Goal: Transaction & Acquisition: Purchase product/service

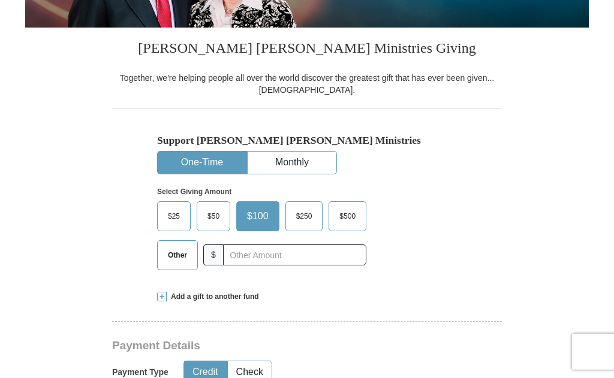
scroll to position [242, 0]
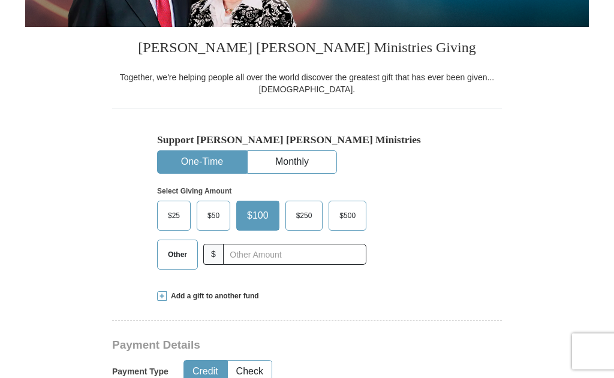
click at [310, 216] on span "$250" at bounding box center [304, 216] width 28 height 18
click at [0, 0] on input "$250" at bounding box center [0, 0] width 0 height 0
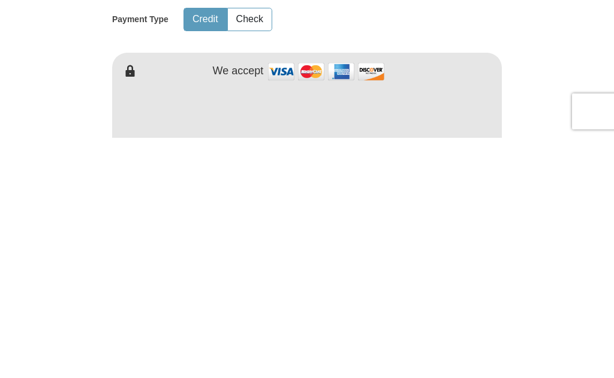
scroll to position [596, 0]
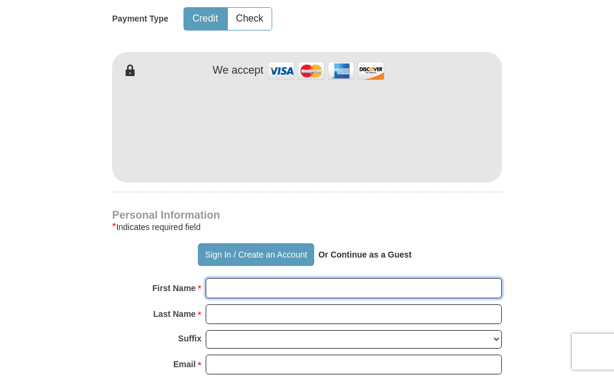
click at [268, 290] on input "First Name *" at bounding box center [354, 288] width 296 height 20
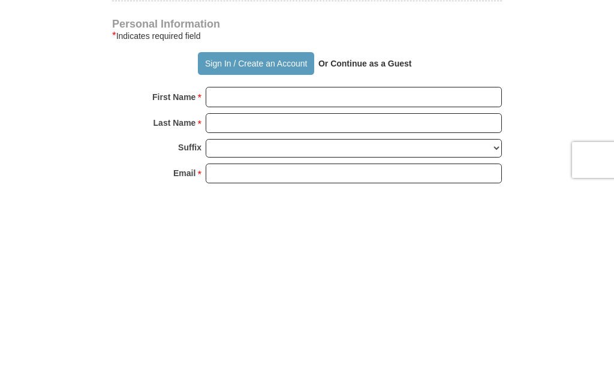
scroll to position [787, 0]
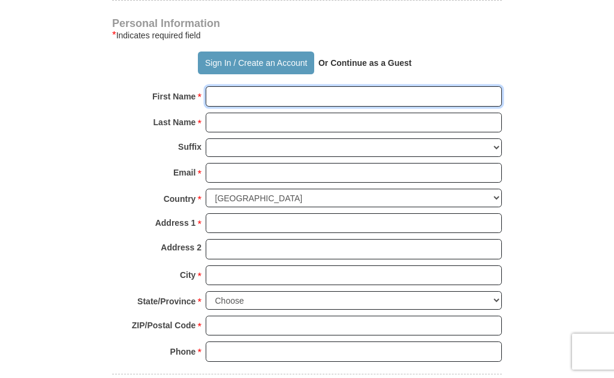
type input "[PERSON_NAME]"
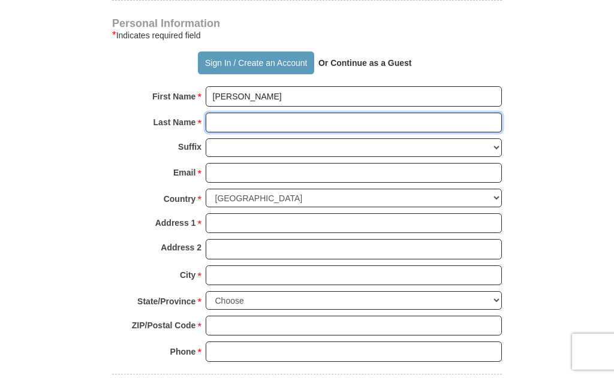
type input "White"
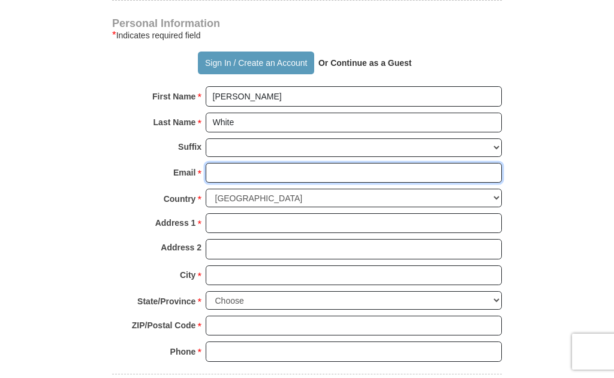
type input "[EMAIL_ADDRESS][DOMAIN_NAME]"
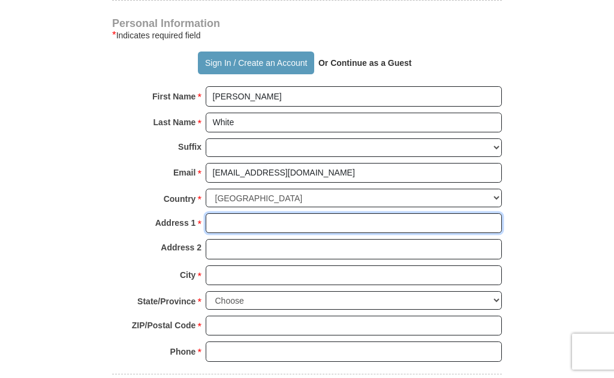
type input "[STREET_ADDRESS]"
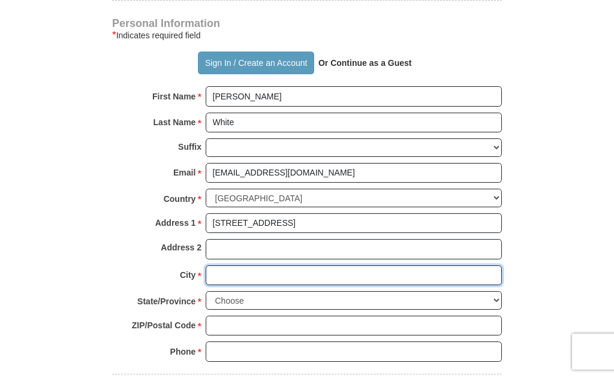
type input "Rockwall"
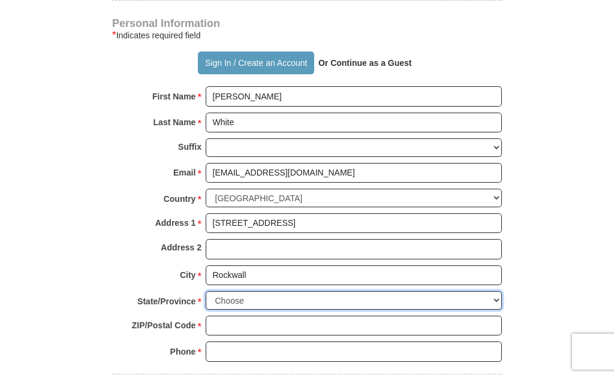
select select "[GEOGRAPHIC_DATA]"
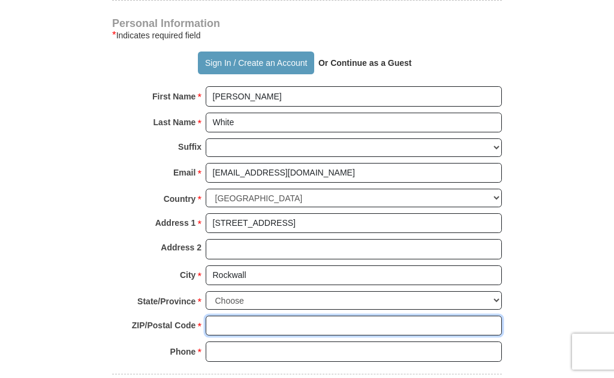
type input "75087"
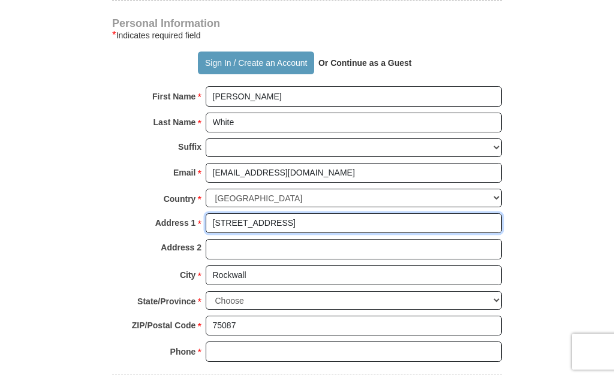
click at [320, 213] on input "[STREET_ADDRESS]" at bounding box center [354, 223] width 296 height 20
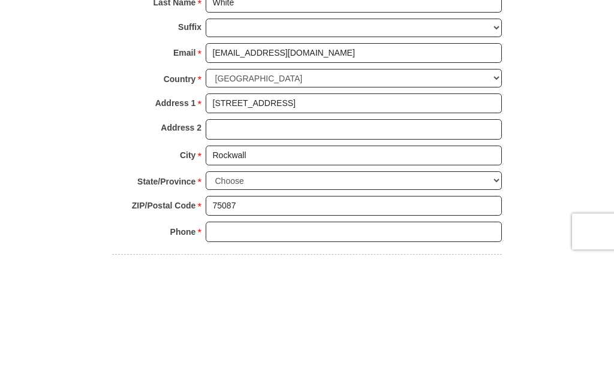
scroll to position [907, 0]
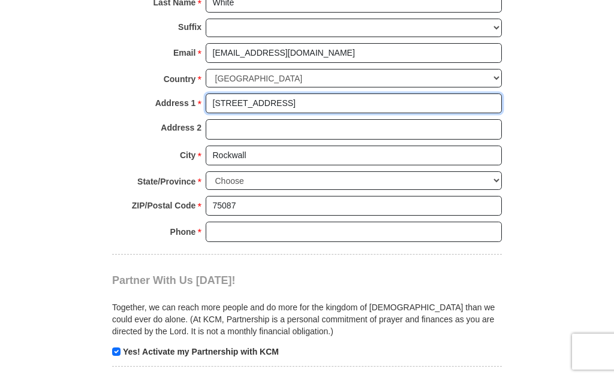
type input "[STREET_ADDRESS]"
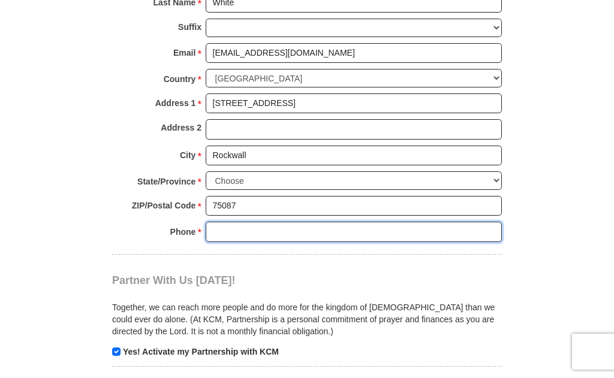
click at [300, 222] on input "Phone * *" at bounding box center [354, 232] width 296 height 20
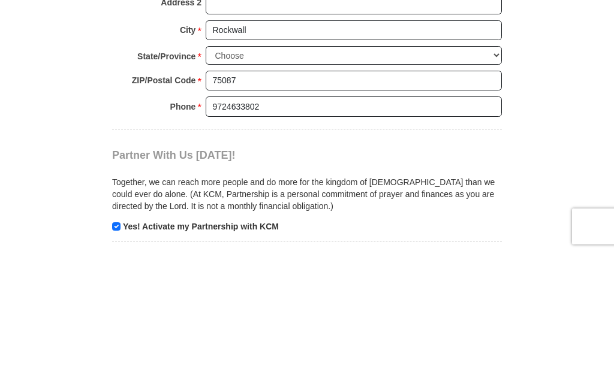
scroll to position [1032, 0]
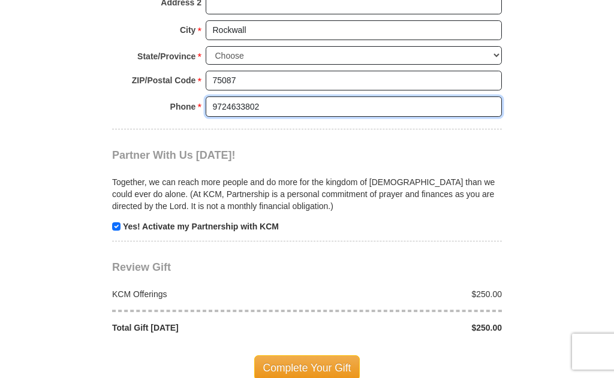
type input "9724633802"
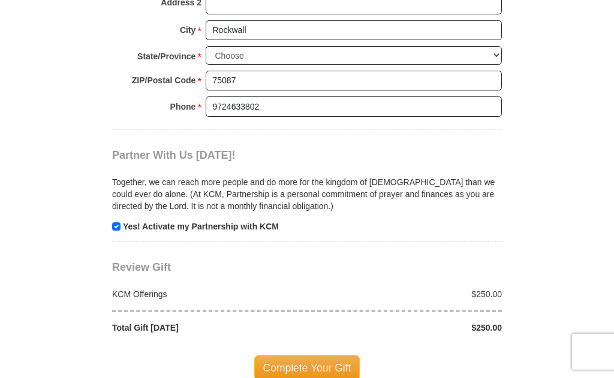
click at [306, 355] on span "Complete Your Gift" at bounding box center [307, 367] width 106 height 25
